Goal: Navigation & Orientation: Find specific page/section

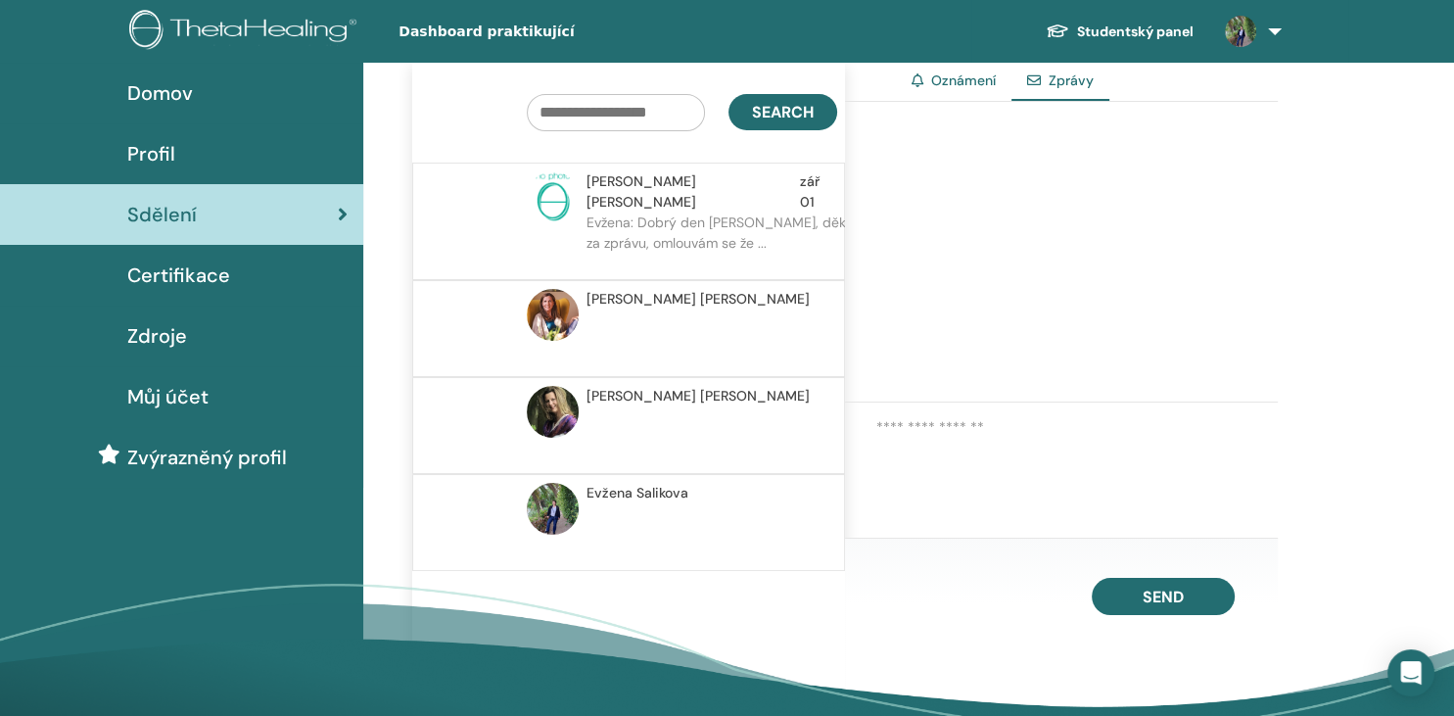
click at [982, 84] on link "Oznámení" at bounding box center [963, 80] width 65 height 18
click at [953, 82] on link "Oznámení" at bounding box center [963, 80] width 65 height 18
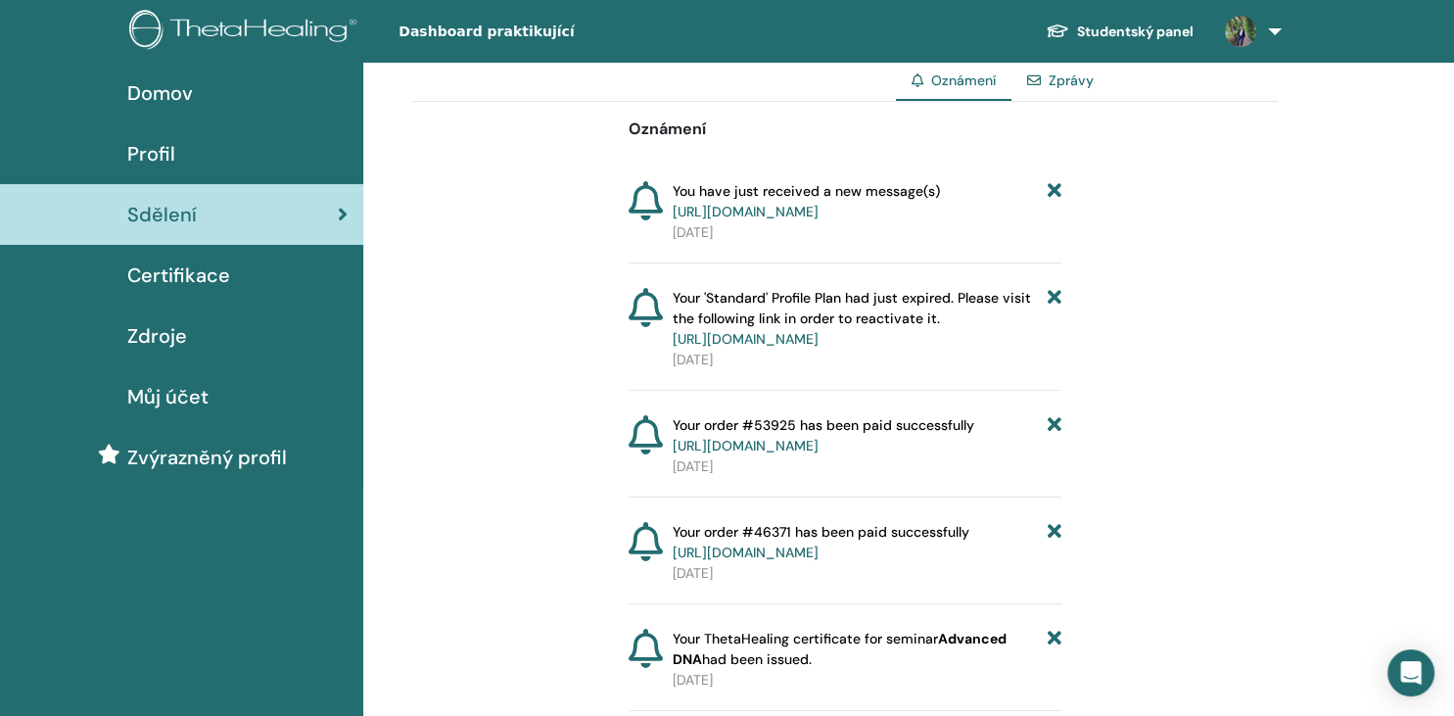
click at [1072, 76] on link "Zprávy" at bounding box center [1071, 80] width 45 height 18
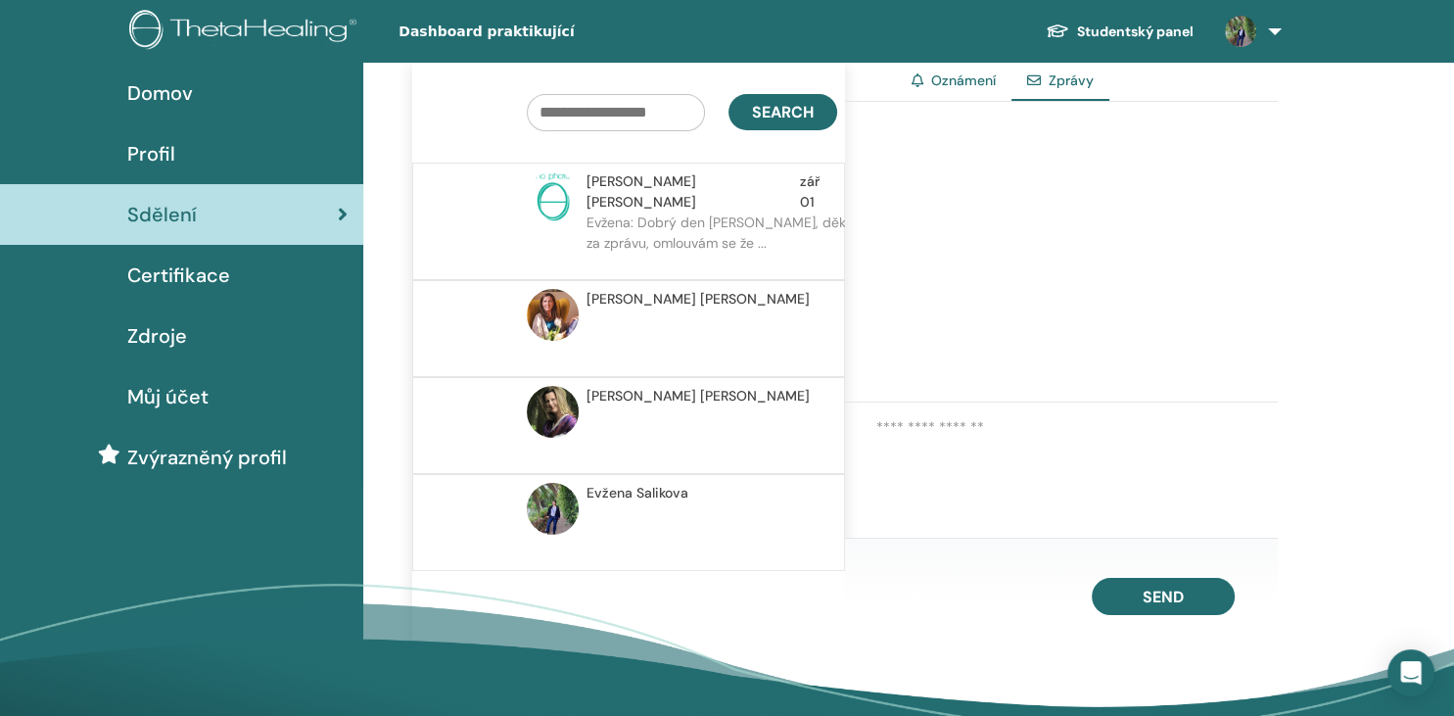
click at [161, 156] on span "Profil" at bounding box center [151, 153] width 48 height 29
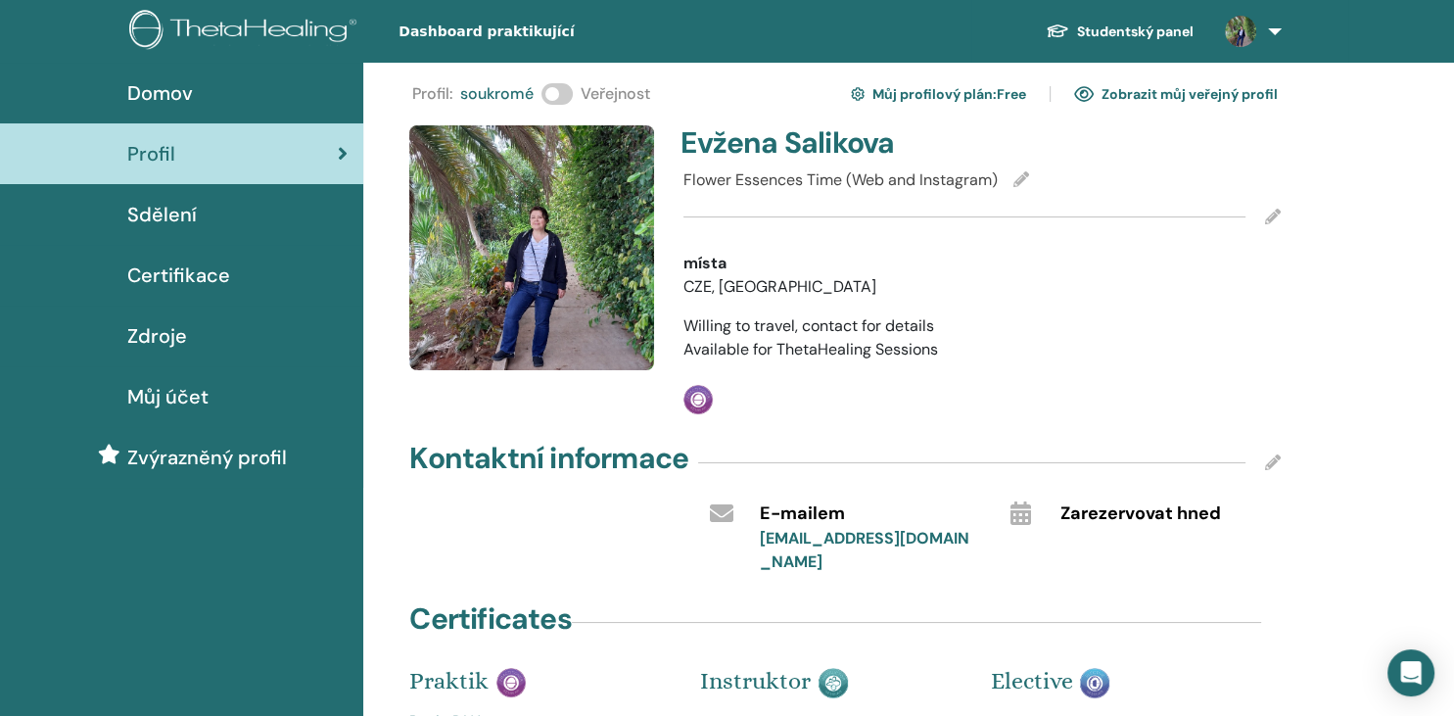
click at [680, 437] on div "Profil : soukromé Veřejnost Můj profilový plán : Free Zobrazit můj veřejný prof…" at bounding box center [845, 427] width 866 height 698
click at [722, 515] on icon at bounding box center [722, 513] width 24 height 24
click at [196, 208] on div "Sdělení" at bounding box center [182, 214] width 332 height 29
